Goal: Task Accomplishment & Management: Use online tool/utility

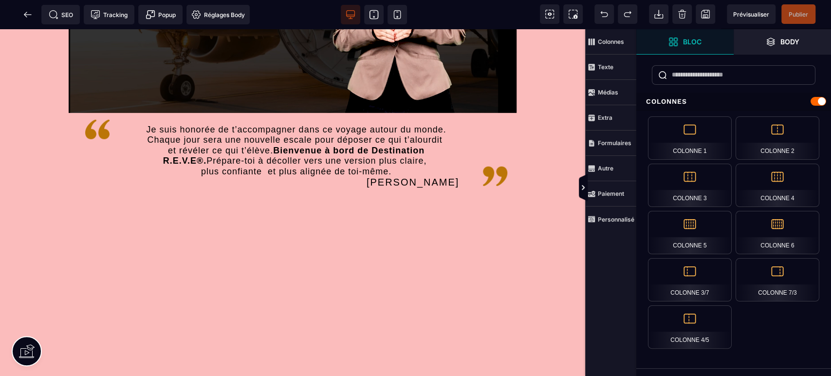
scroll to position [1742, 0]
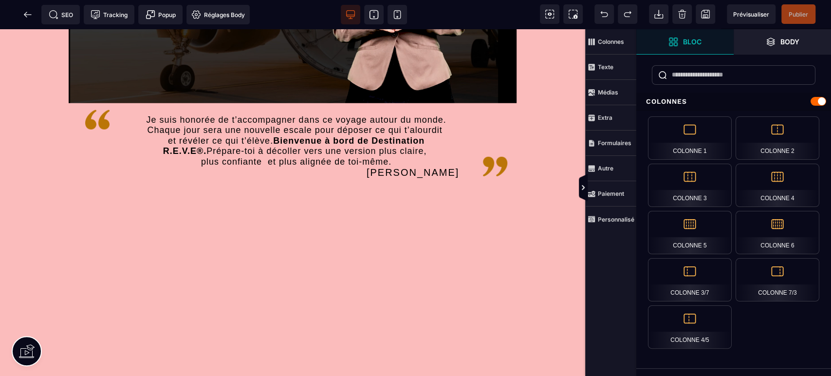
click at [610, 213] on span "Personnalisé" at bounding box center [610, 218] width 51 height 25
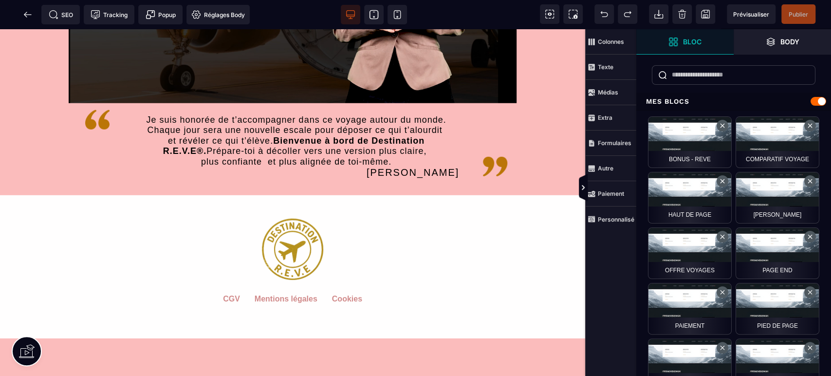
click at [397, 11] on icon at bounding box center [397, 15] width 7 height 8
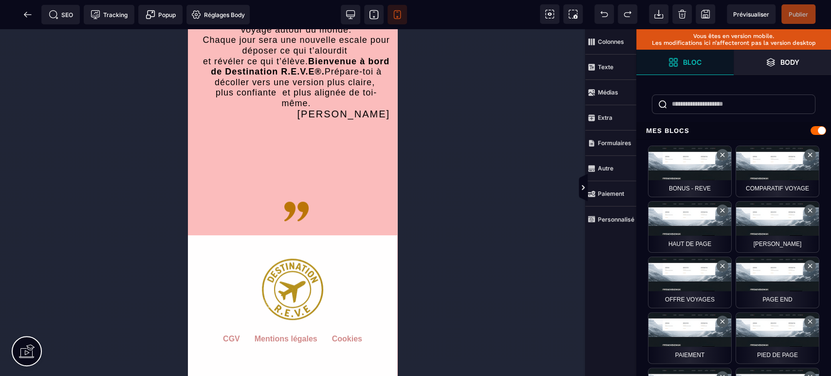
scroll to position [2869, 0]
click at [799, 9] on span "Publier" at bounding box center [798, 13] width 34 height 19
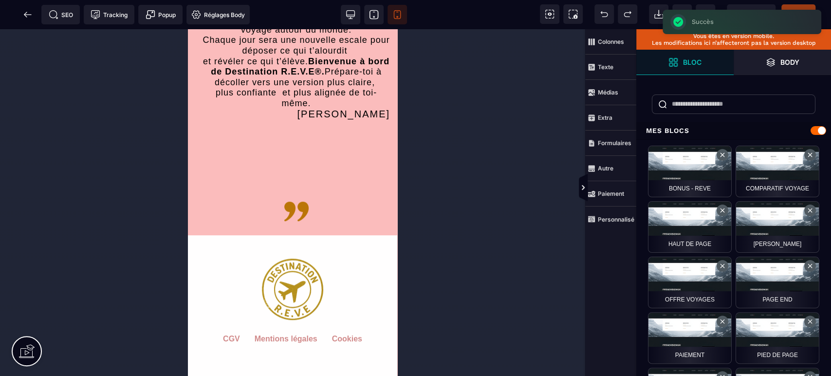
click at [29, 16] on icon at bounding box center [28, 15] width 10 height 10
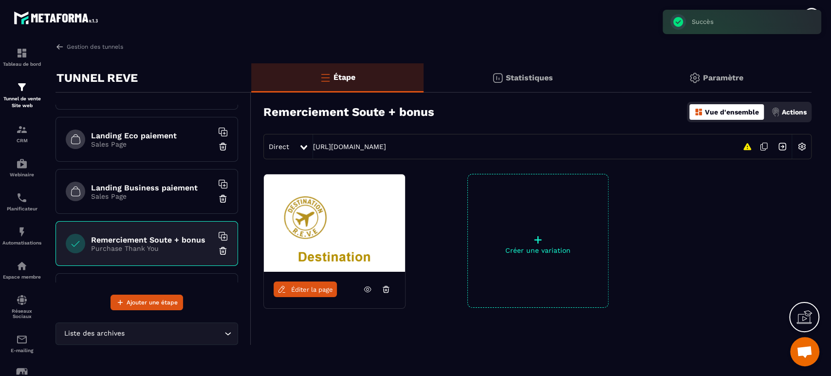
scroll to position [288, 0]
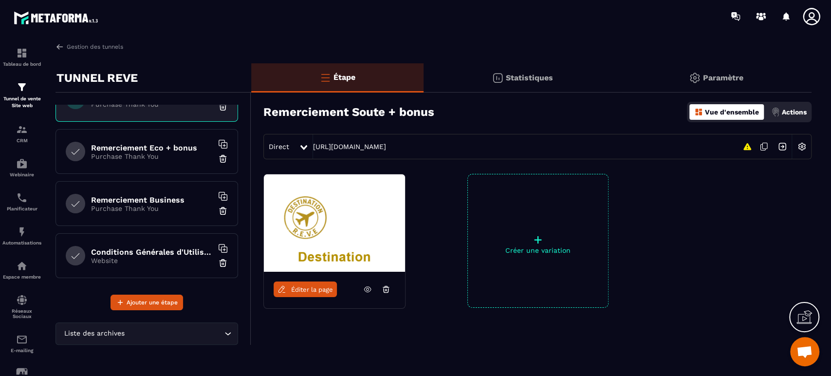
click at [156, 145] on h6 "Remerciement Eco + bonus" at bounding box center [152, 147] width 122 height 9
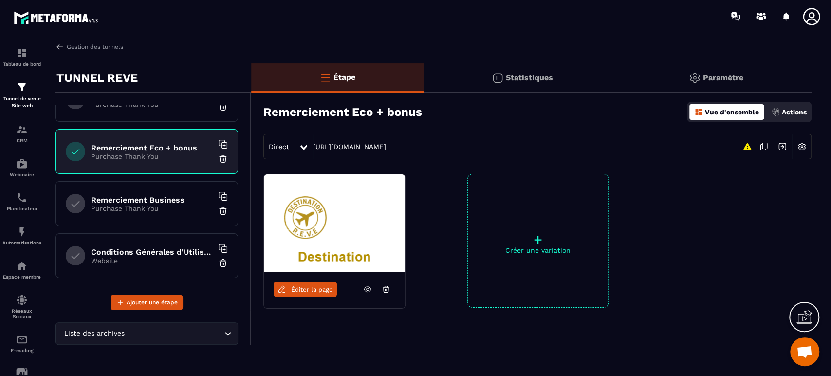
click at [311, 293] on link "Éditer la page" at bounding box center [305, 289] width 63 height 16
